Goal: Check status: Check status

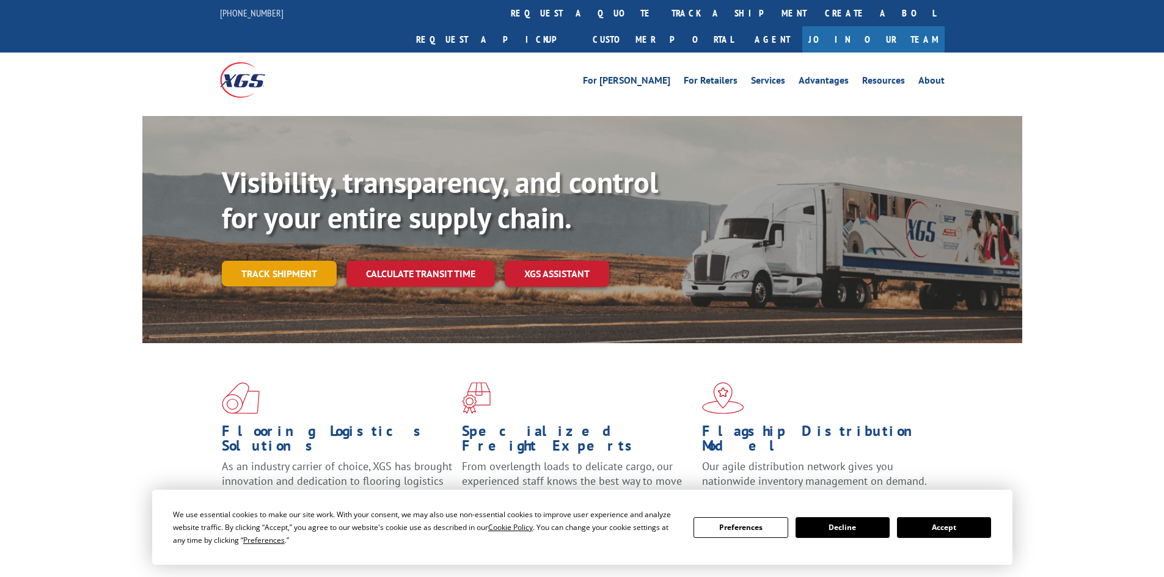
drag, startPoint x: 268, startPoint y: 268, endPoint x: 288, endPoint y: 243, distance: 32.3
click at [270, 268] on div "Visibility, transparency, and control for your entire supply chain. Track shipm…" at bounding box center [622, 250] width 800 height 170
click at [289, 261] on link "Track shipment" at bounding box center [279, 274] width 115 height 26
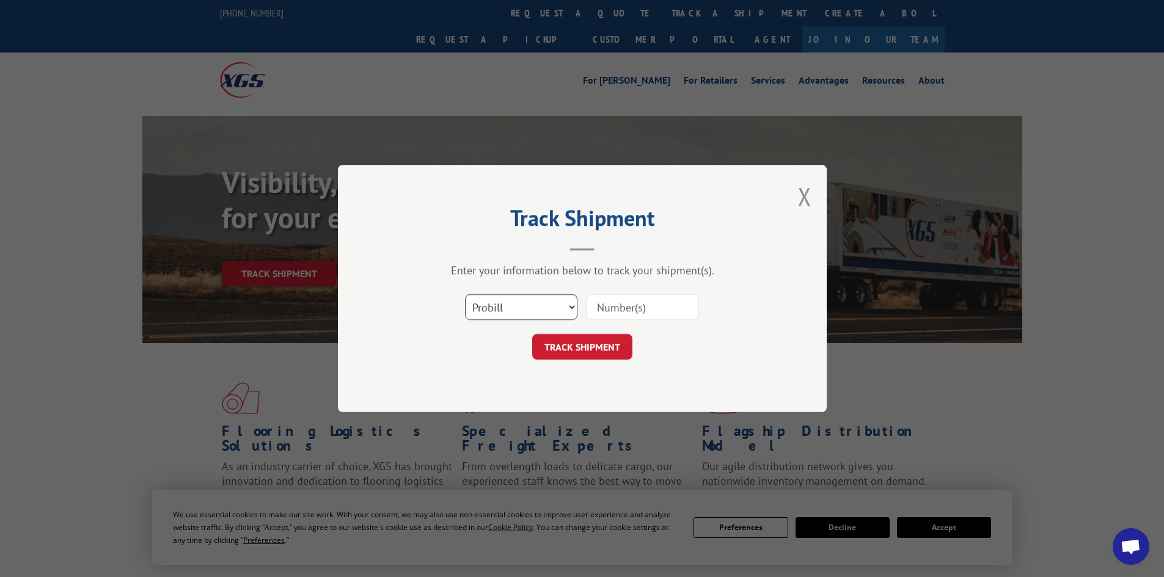
click at [494, 309] on select "Select category... Probill BOL PO" at bounding box center [521, 308] width 112 height 26
select select "po"
click at [465, 295] on select "Select category... Probill BOL PO" at bounding box center [521, 308] width 112 height 26
click at [605, 303] on input at bounding box center [643, 308] width 112 height 26
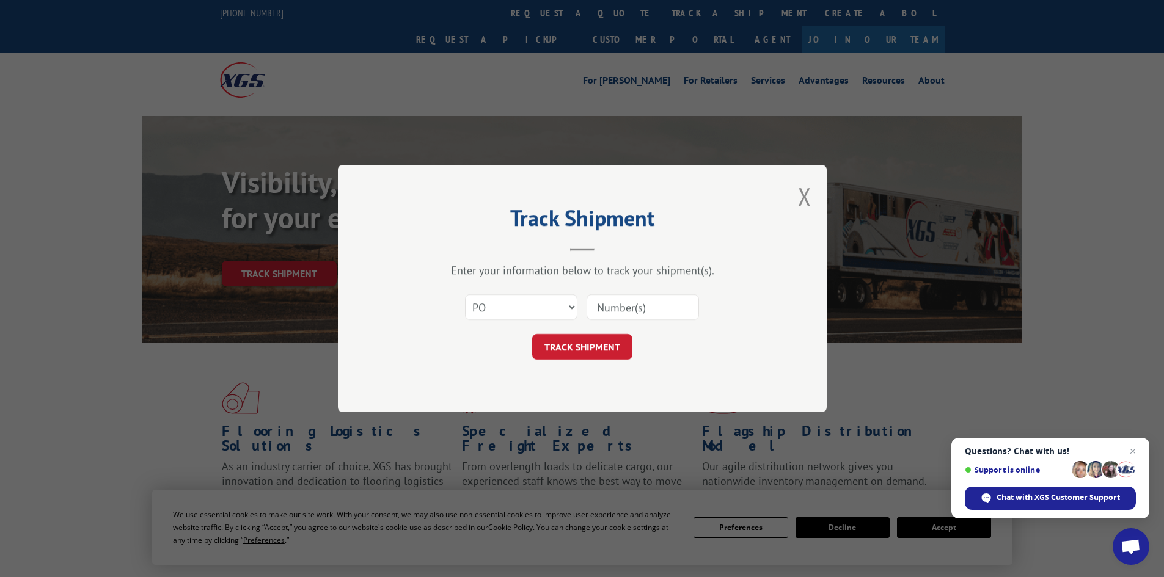
paste input "05542339"
type input "05542339"
click at [605, 343] on button "TRACK SHIPMENT" at bounding box center [582, 347] width 100 height 26
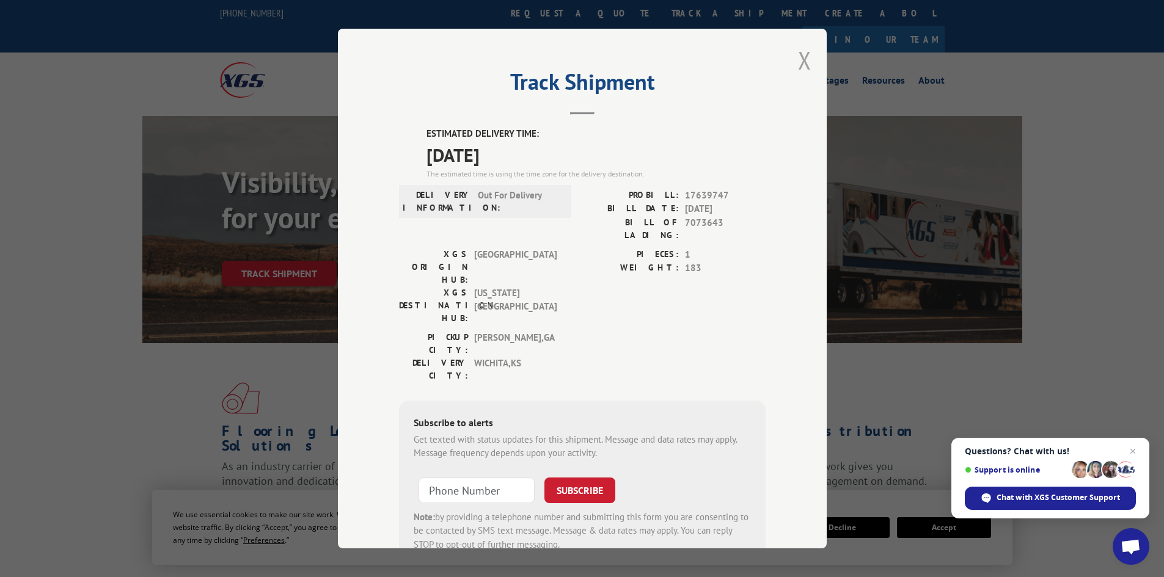
click at [804, 57] on button "Close modal" at bounding box center [804, 60] width 13 height 32
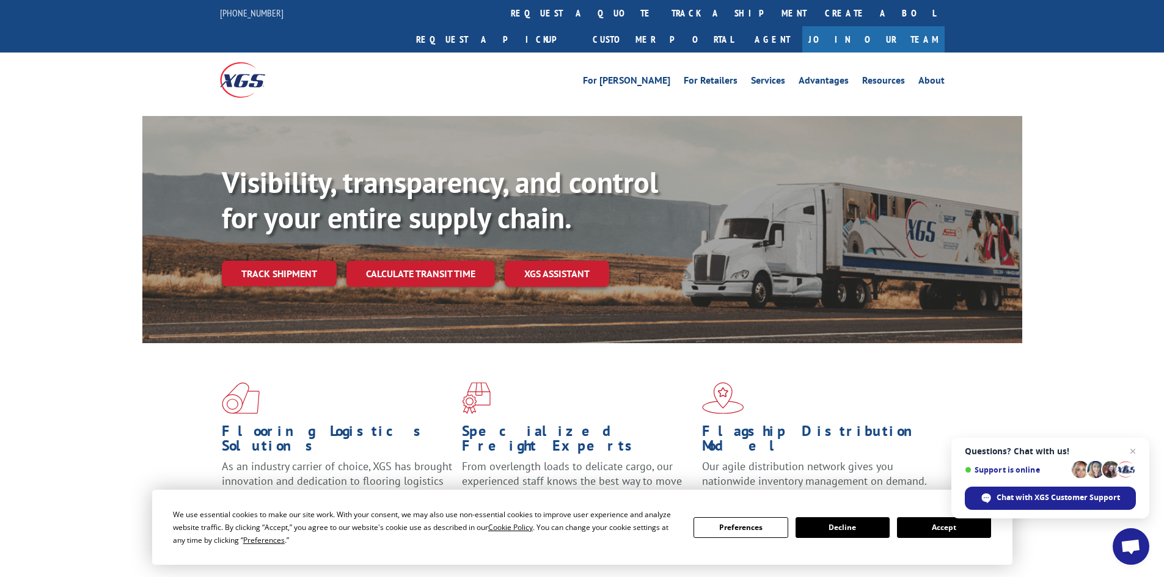
click at [257, 261] on link "Track shipment" at bounding box center [279, 274] width 115 height 26
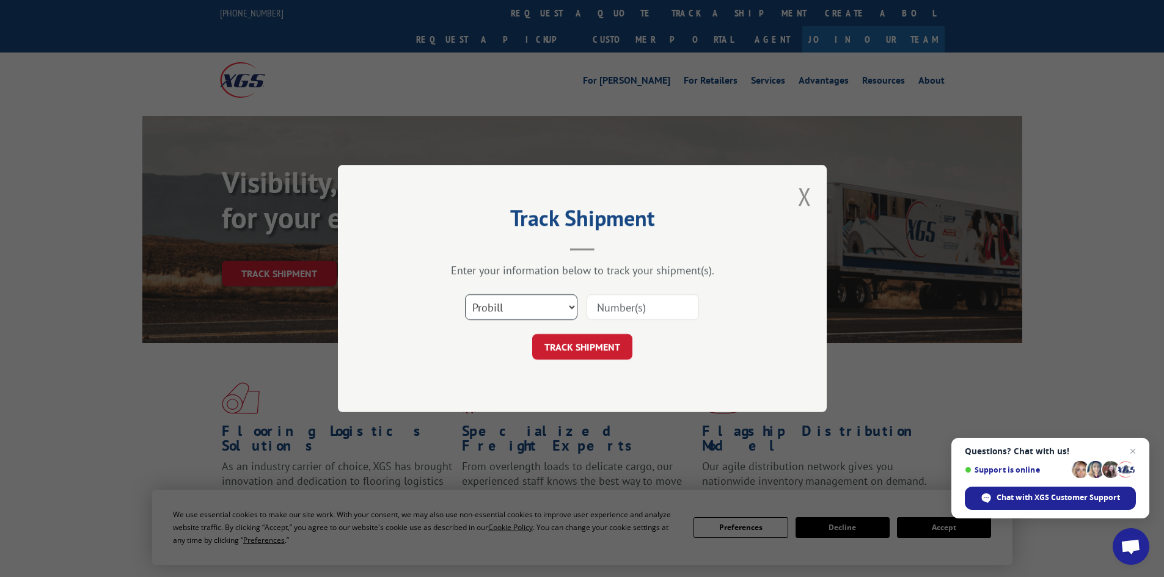
click at [521, 315] on select "Select category... Probill BOL PO" at bounding box center [521, 308] width 112 height 26
select select "po"
click at [465, 295] on select "Select category... Probill BOL PO" at bounding box center [521, 308] width 112 height 26
click at [624, 314] on input at bounding box center [643, 308] width 112 height 26
paste input "05542323"
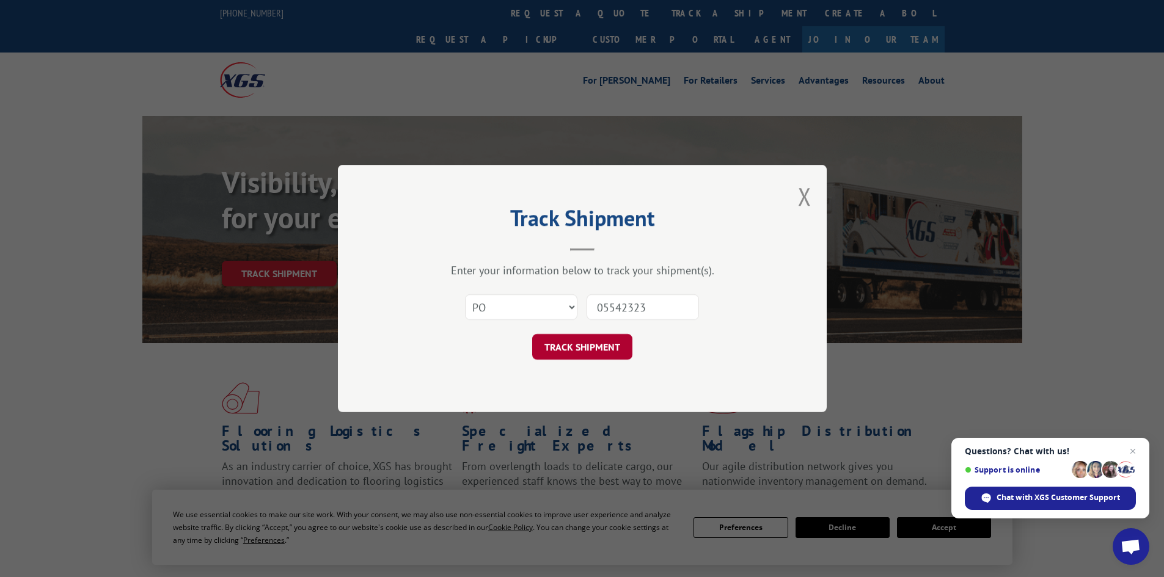
type input "05542323"
click at [579, 353] on button "TRACK SHIPMENT" at bounding box center [582, 347] width 100 height 26
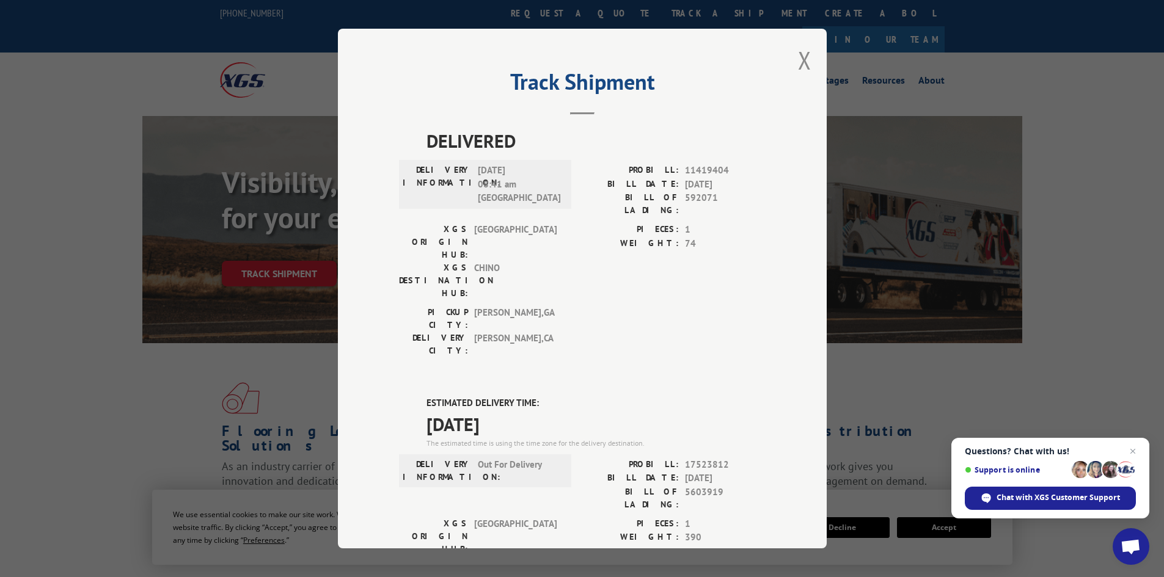
click at [791, 65] on div "Track Shipment DELIVERED DELIVERY INFORMATION: [DATE] 08:41 am Samsun PROBILL: …" at bounding box center [582, 289] width 489 height 520
click at [799, 64] on button "Close modal" at bounding box center [804, 60] width 13 height 32
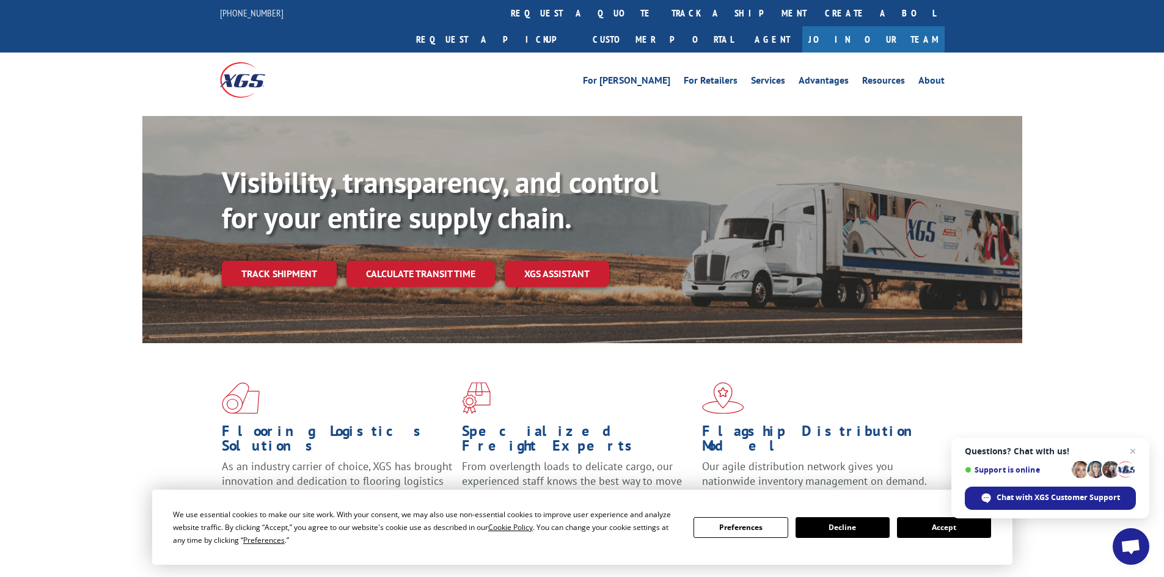
click at [301, 261] on link "Track shipment" at bounding box center [279, 274] width 115 height 26
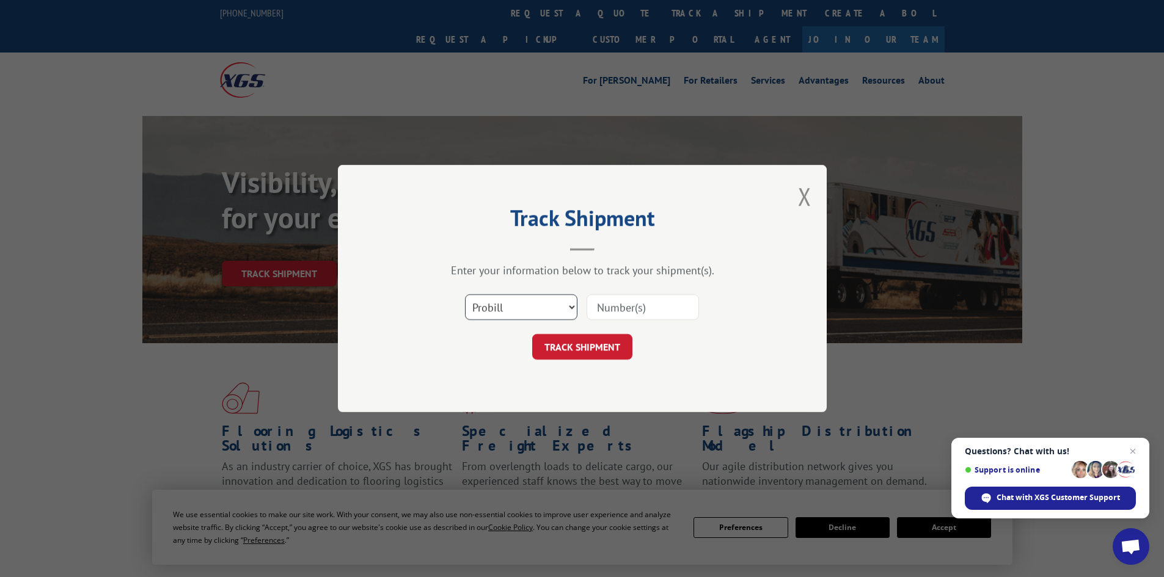
click at [478, 310] on select "Select category... Probill BOL PO" at bounding box center [521, 308] width 112 height 26
select select "po"
click at [465, 295] on select "Select category... Probill BOL PO" at bounding box center [521, 308] width 112 height 26
drag, startPoint x: 584, startPoint y: 324, endPoint x: 606, endPoint y: 290, distance: 41.2
click at [585, 323] on div "Select category... Probill BOL PO" at bounding box center [582, 307] width 367 height 40
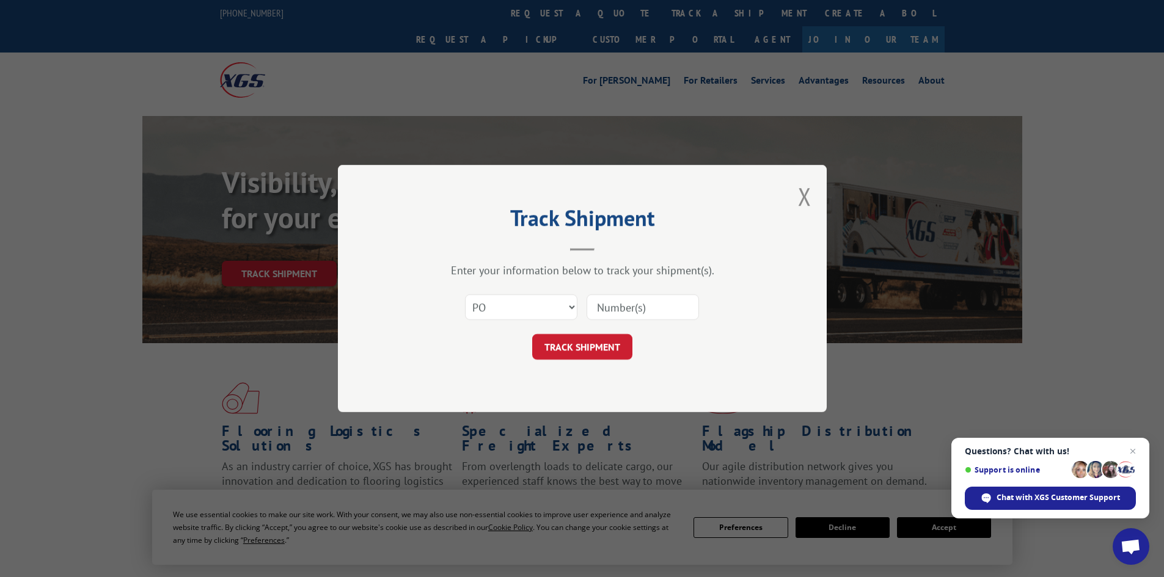
click at [609, 298] on div "Select category... Probill BOL PO" at bounding box center [582, 307] width 367 height 40
click at [607, 300] on input at bounding box center [643, 308] width 112 height 26
drag, startPoint x: 606, startPoint y: 301, endPoint x: 603, endPoint y: 310, distance: 9.7
click at [603, 309] on input at bounding box center [643, 308] width 112 height 26
paste input "05542369"
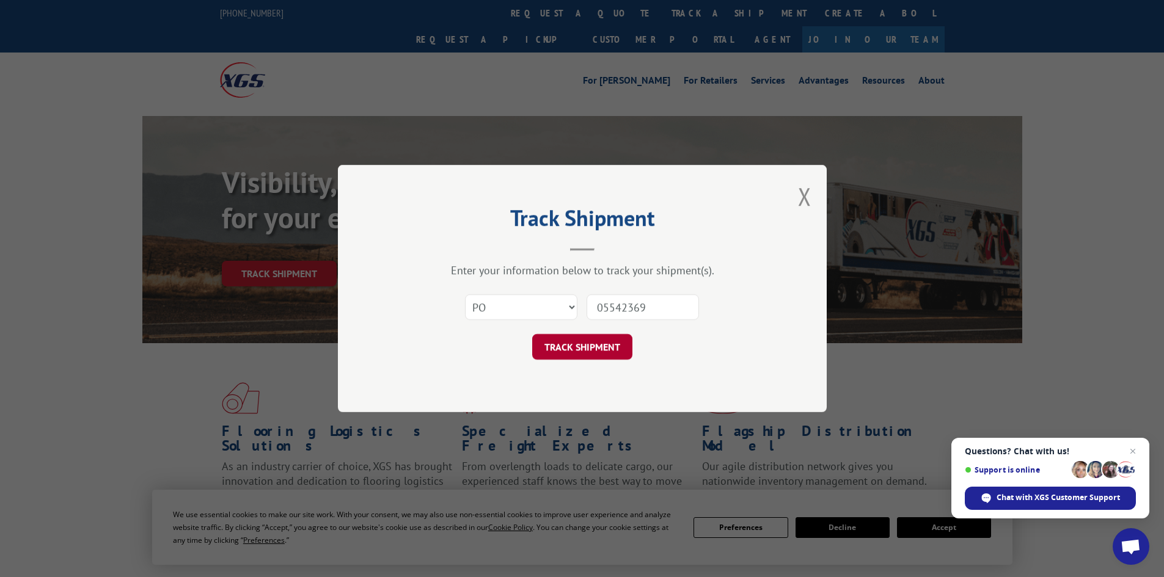
type input "05542369"
click at [562, 351] on button "TRACK SHIPMENT" at bounding box center [582, 347] width 100 height 26
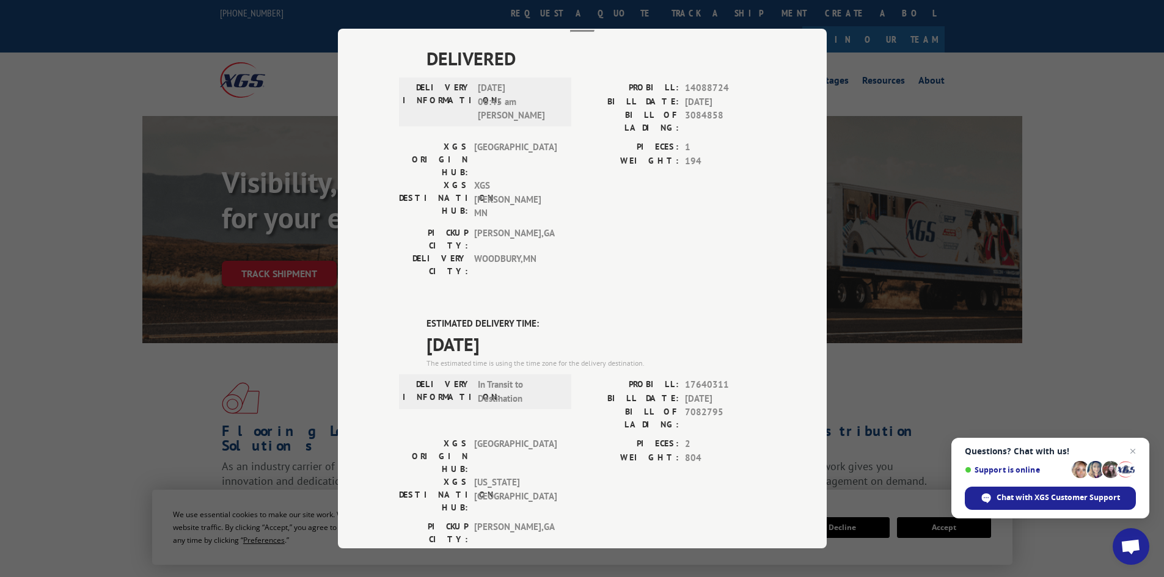
scroll to position [61, 0]
